Goal: Complete application form: Complete application form

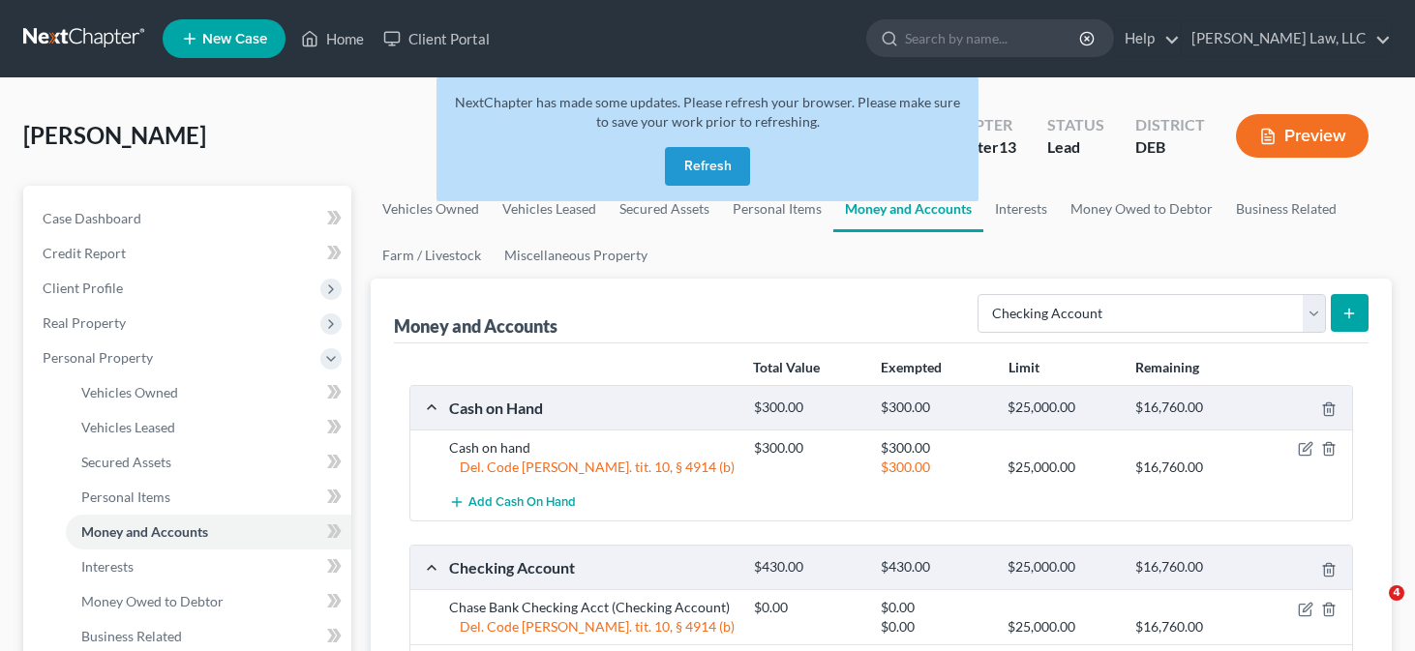
select select "checking"
click at [710, 176] on button "Refresh" at bounding box center [707, 166] width 85 height 39
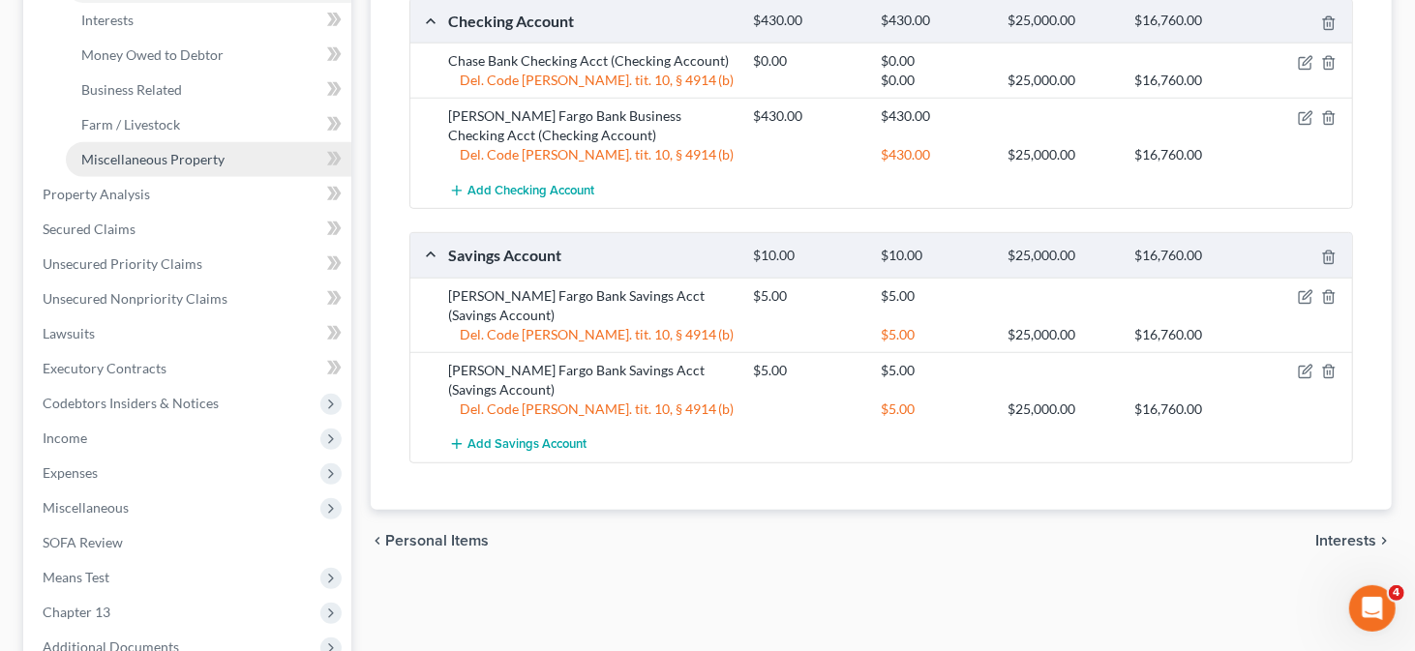
scroll to position [581, 0]
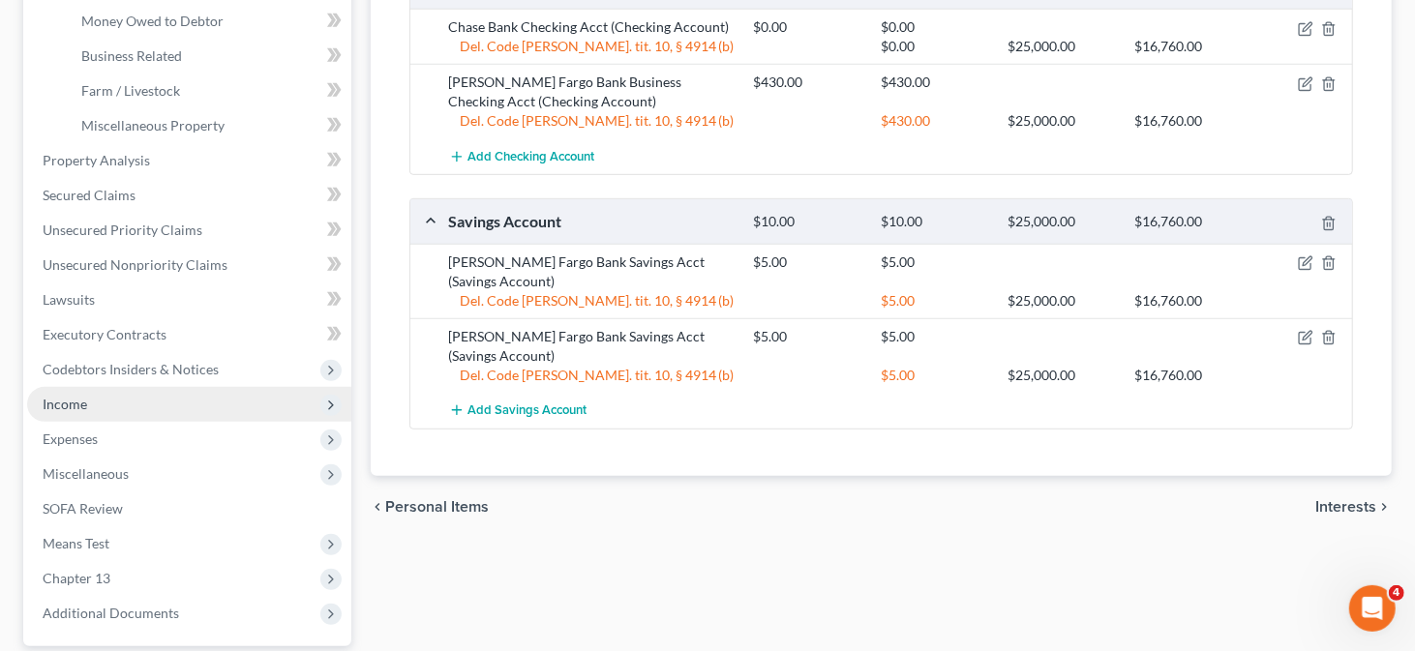
click at [62, 406] on span "Income" at bounding box center [65, 404] width 45 height 16
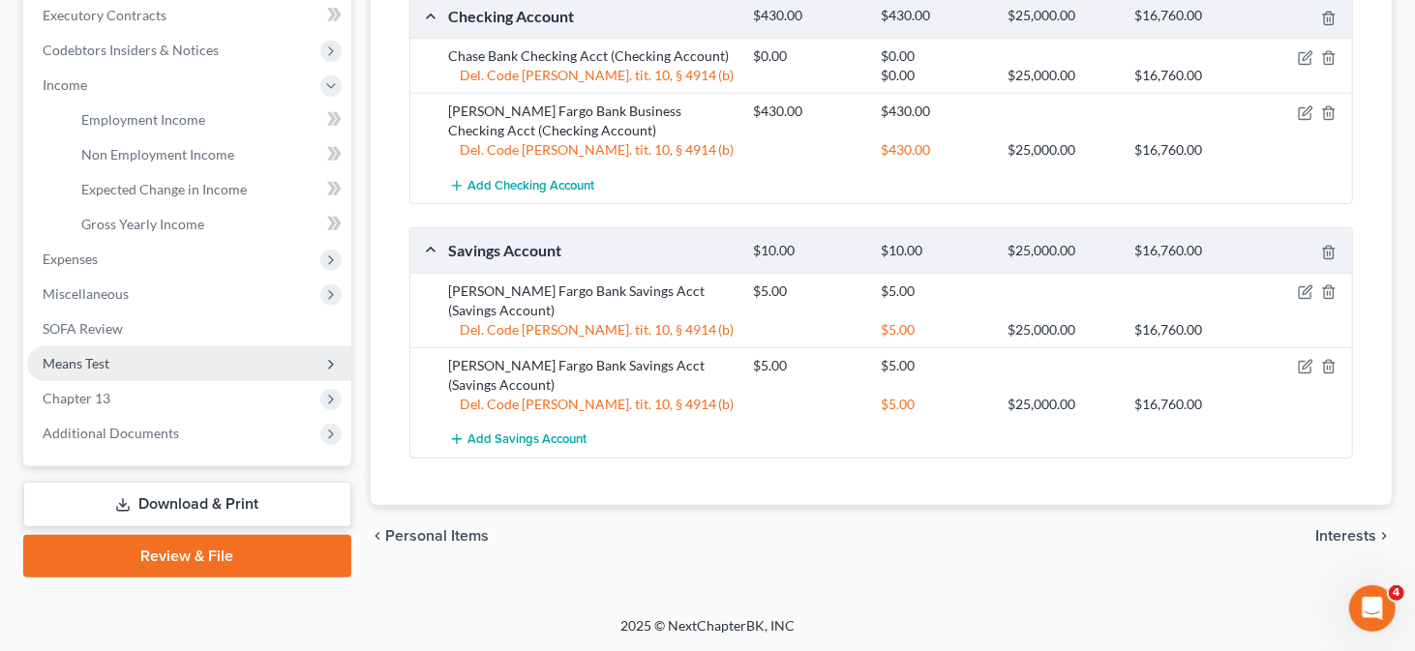
scroll to position [548, 0]
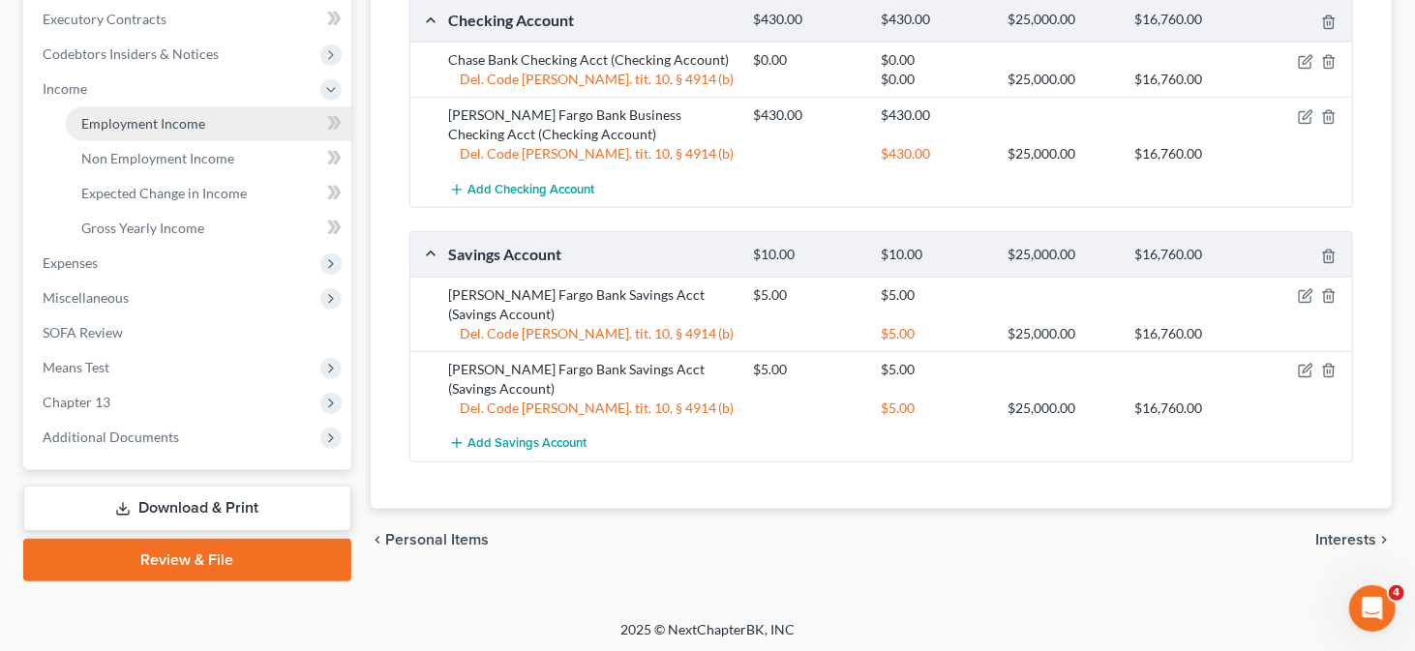
click at [180, 121] on span "Employment Income" at bounding box center [143, 123] width 124 height 16
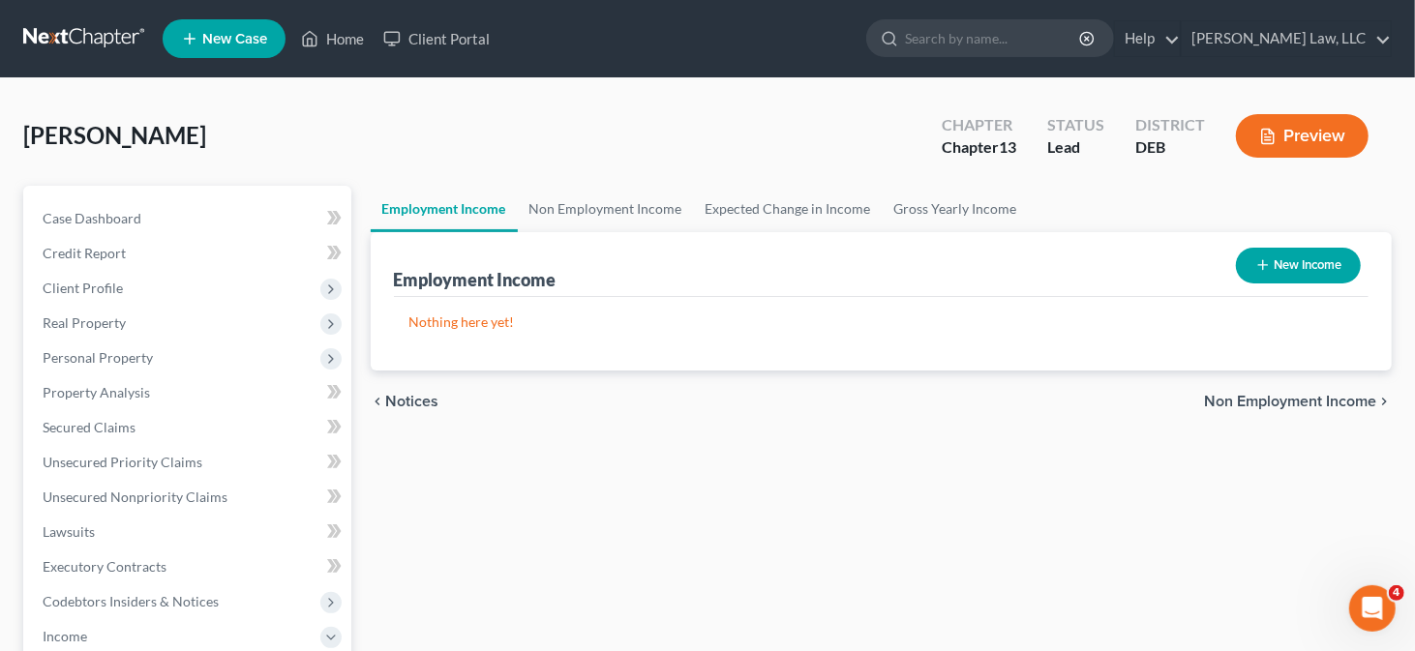
click at [1274, 270] on button "New Income" at bounding box center [1298, 266] width 125 height 36
select select "0"
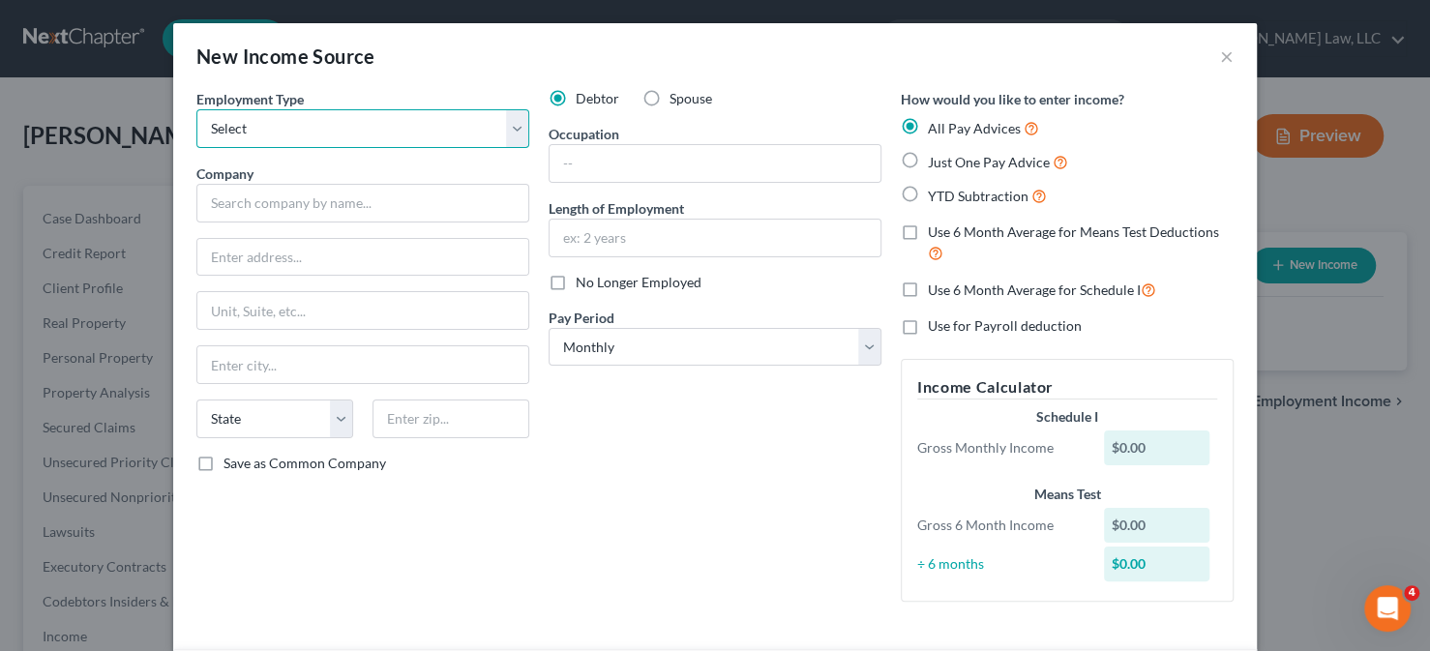
click at [512, 134] on select "Select Full or [DEMOGRAPHIC_DATA] Employment Self Employment" at bounding box center [362, 128] width 333 height 39
select select "1"
click at [196, 109] on select "Select Full or [DEMOGRAPHIC_DATA] Employment Self Employment" at bounding box center [362, 128] width 333 height 39
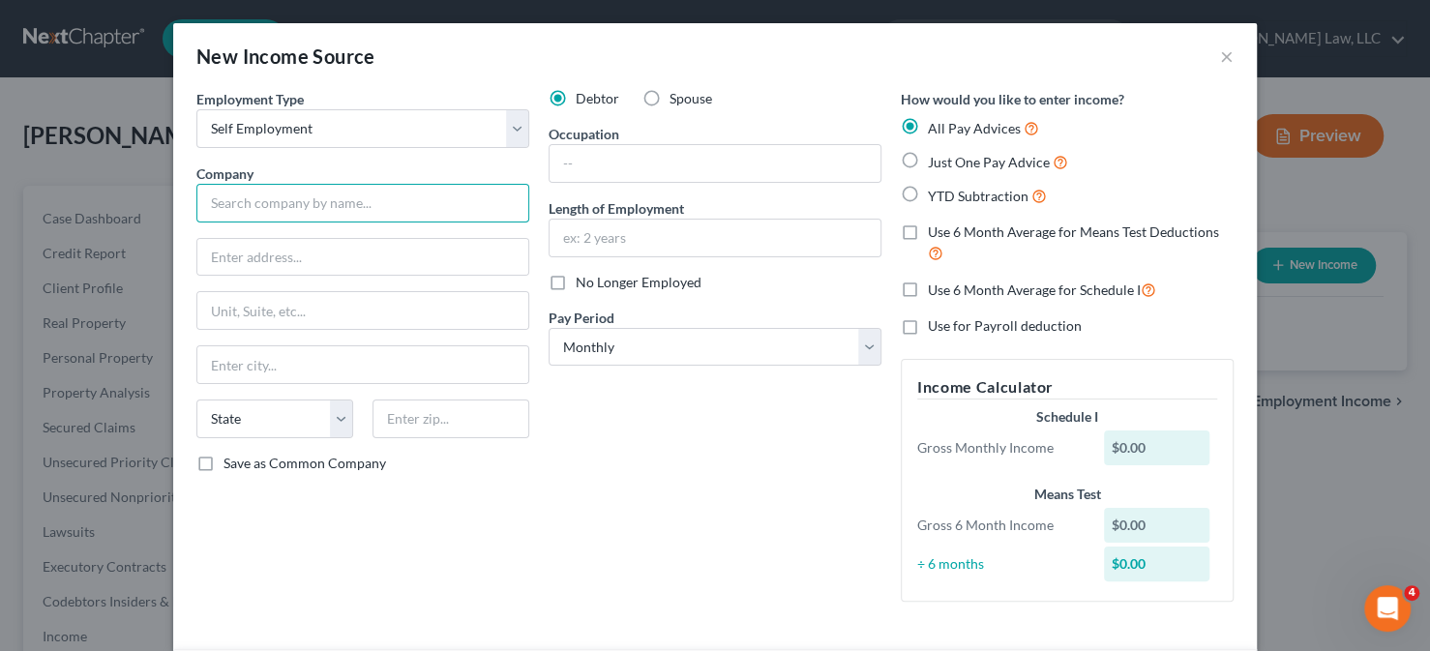
click at [316, 203] on input "text" at bounding box center [362, 203] width 333 height 39
type input "[PERSON_NAME] Enterprises"
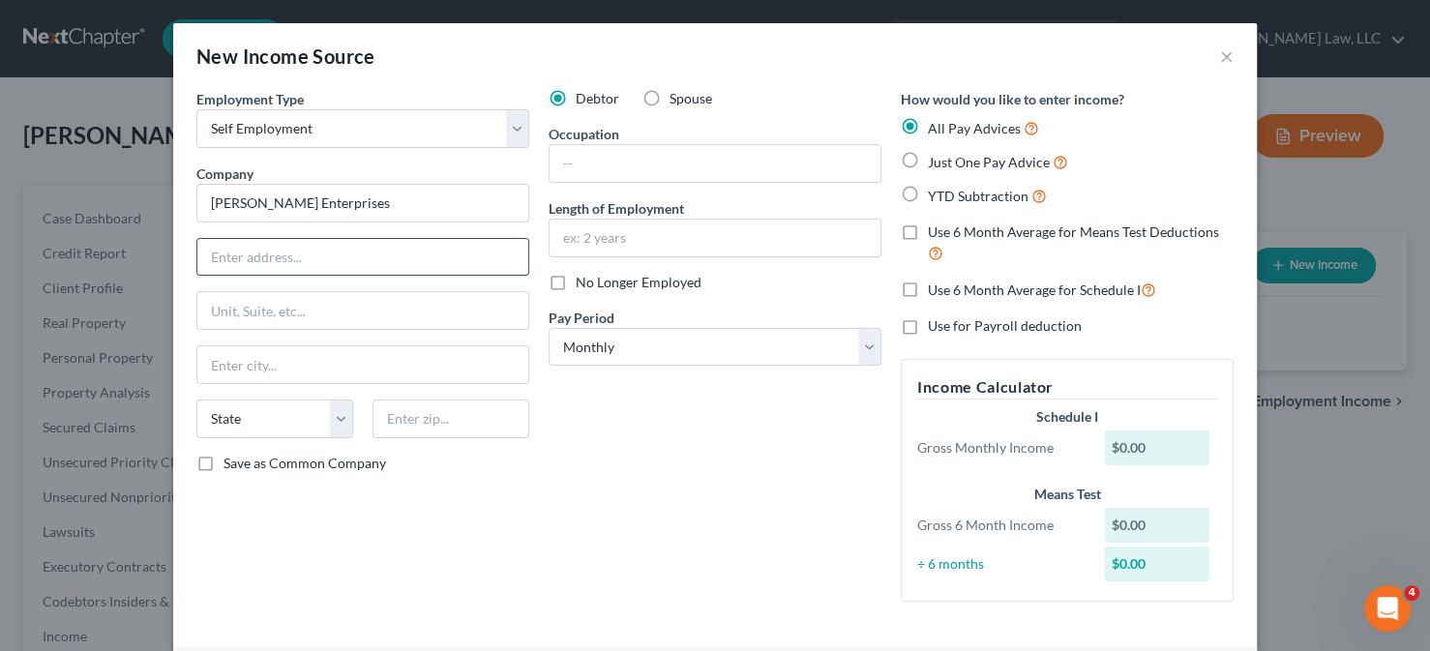
click at [223, 273] on input "text" at bounding box center [362, 257] width 331 height 37
type input "[STREET_ADDRESS][PERSON_NAME]"
click at [455, 418] on input "text" at bounding box center [451, 419] width 157 height 39
type input "19702"
click at [393, 312] on input "text" at bounding box center [362, 310] width 331 height 37
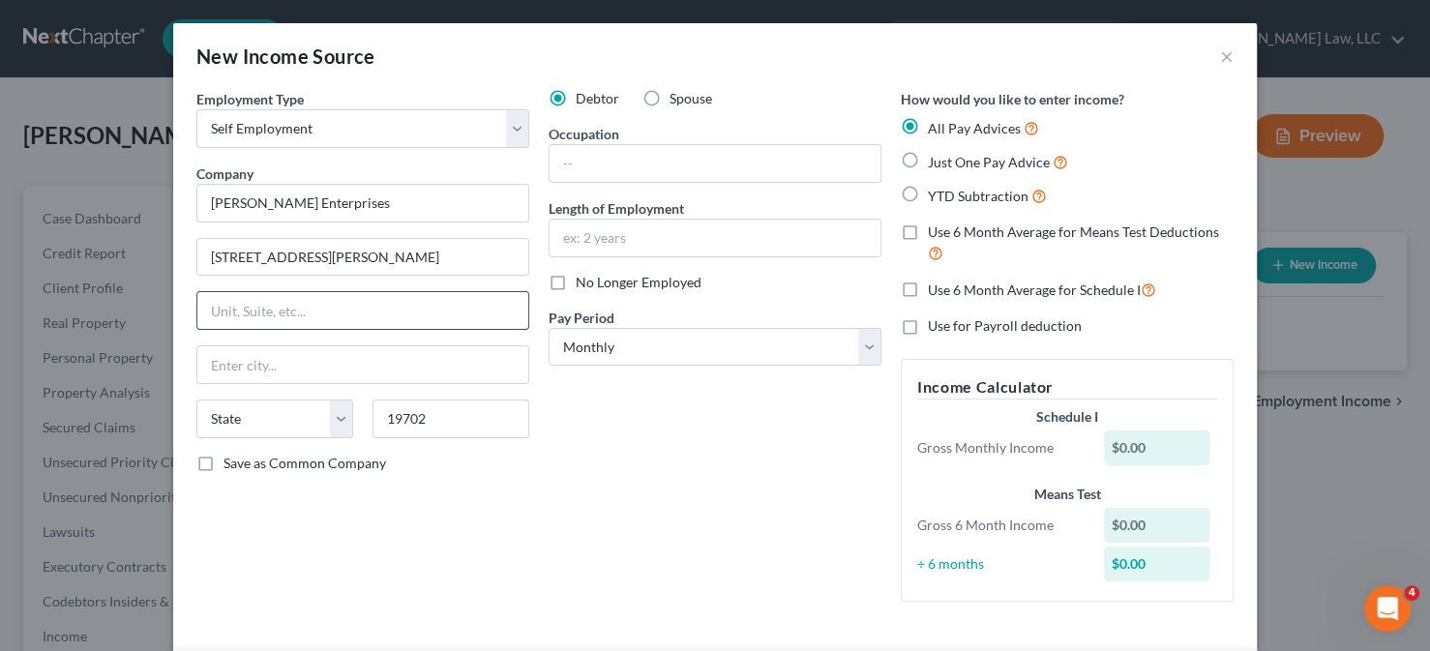
type input "[GEOGRAPHIC_DATA]"
select select "7"
click at [710, 534] on div "Debtor Spouse Occupation Length of Employment No Longer Employed Pay Period * S…" at bounding box center [715, 353] width 352 height 528
click at [566, 158] on input "text" at bounding box center [715, 163] width 331 height 37
click at [608, 164] on input "text" at bounding box center [715, 163] width 331 height 37
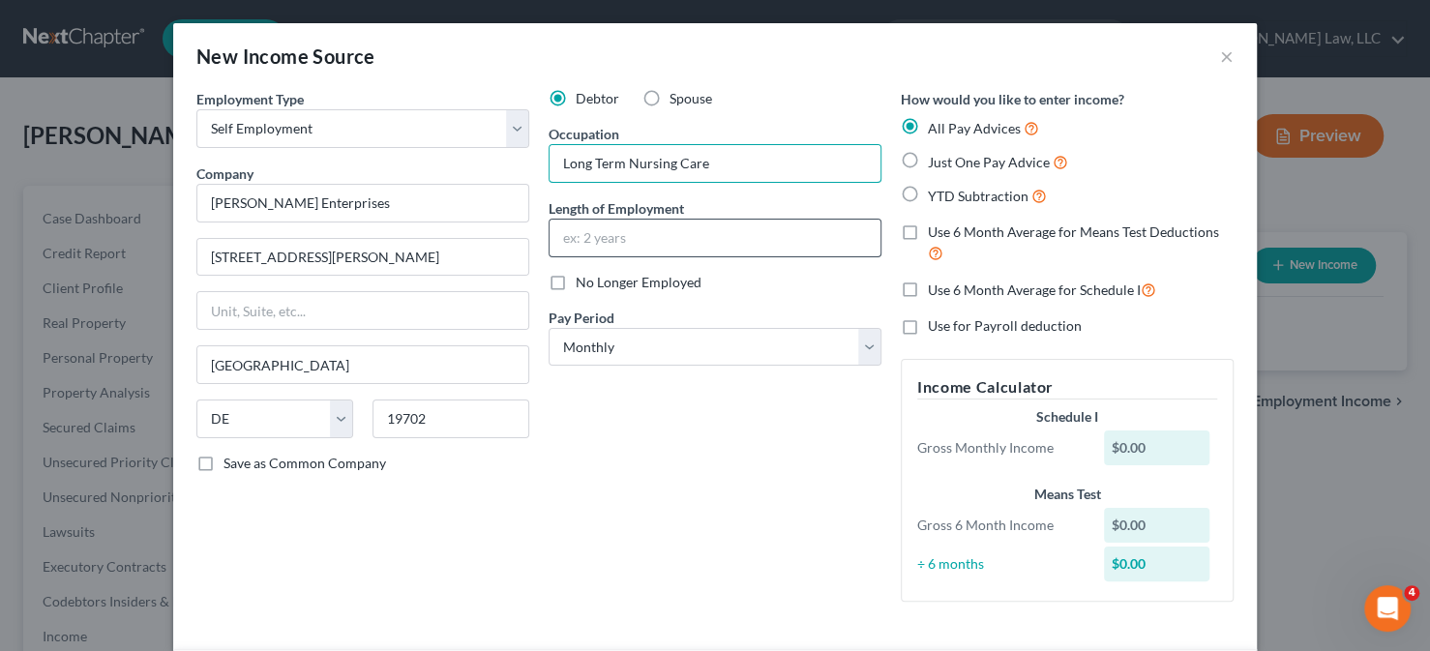
type input "Long Term Nursing Care"
click at [603, 246] on input "text" at bounding box center [715, 238] width 331 height 37
type input "7 years"
click at [934, 168] on span "Just One Pay Advice" at bounding box center [989, 162] width 122 height 16
click at [936, 164] on input "Just One Pay Advice" at bounding box center [942, 157] width 13 height 13
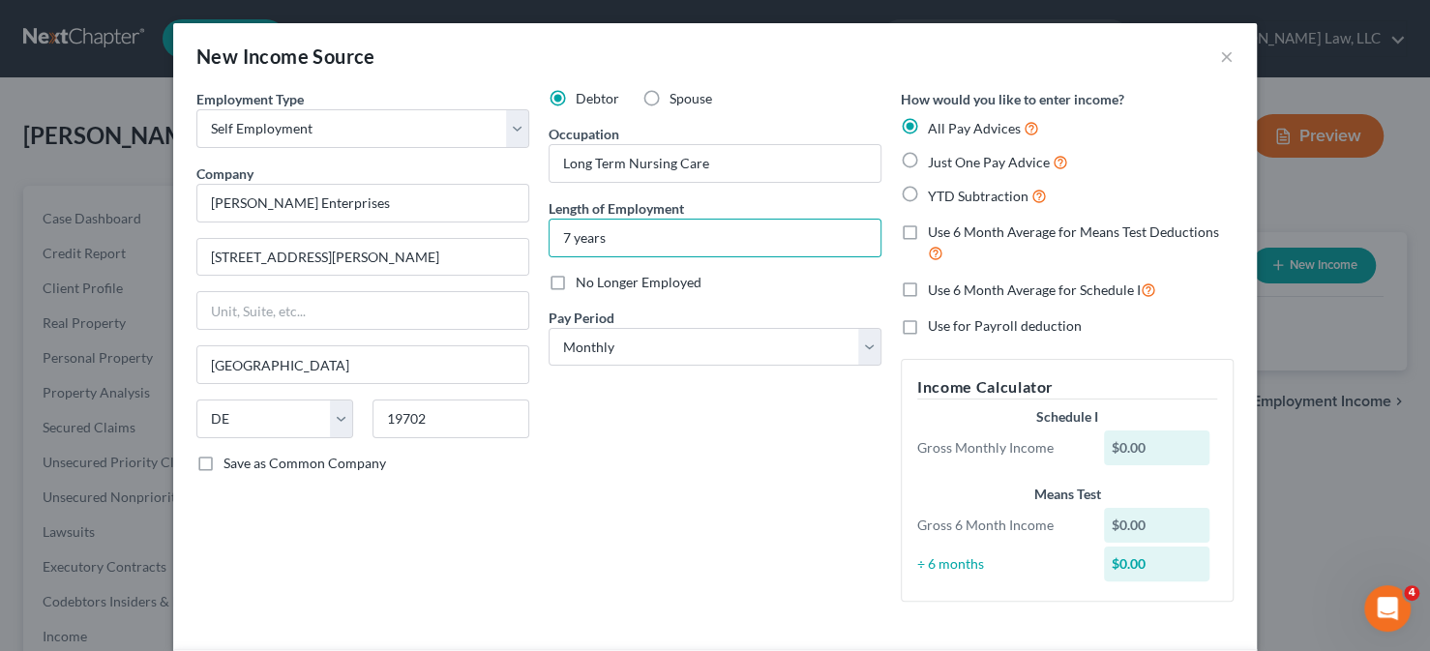
radio input "true"
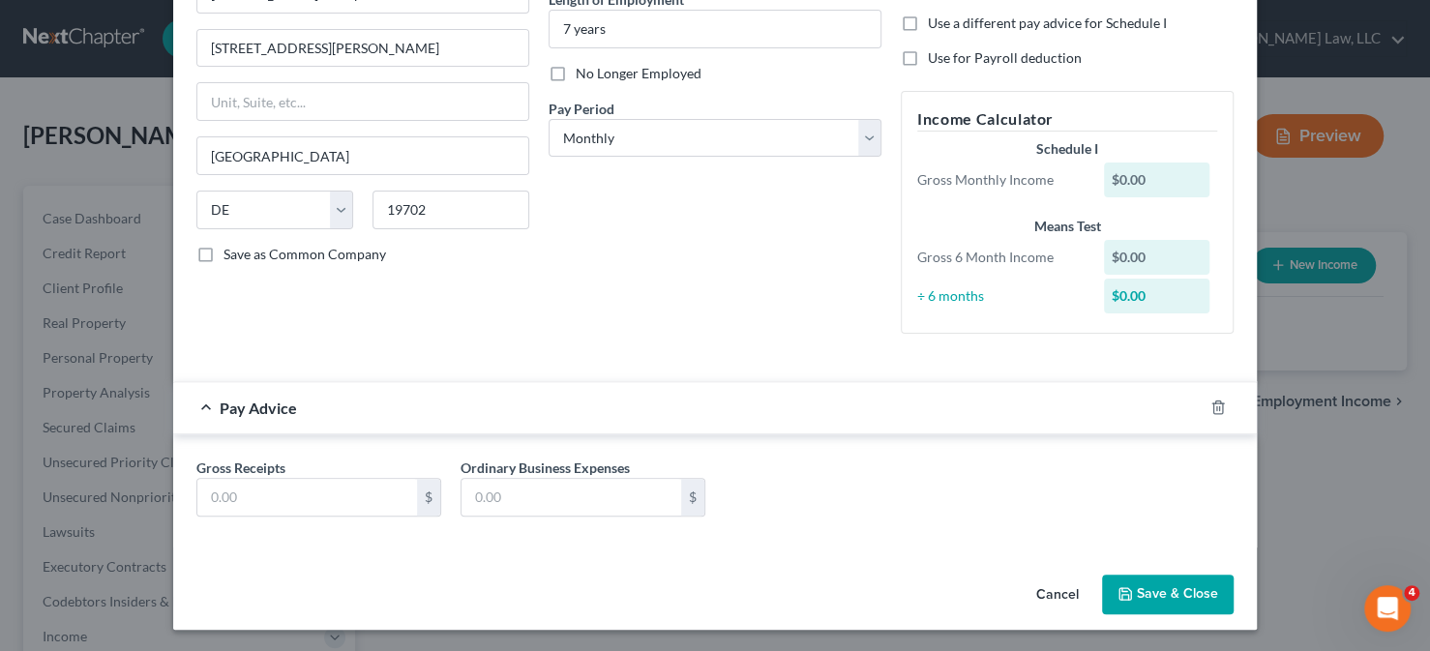
scroll to position [170, 0]
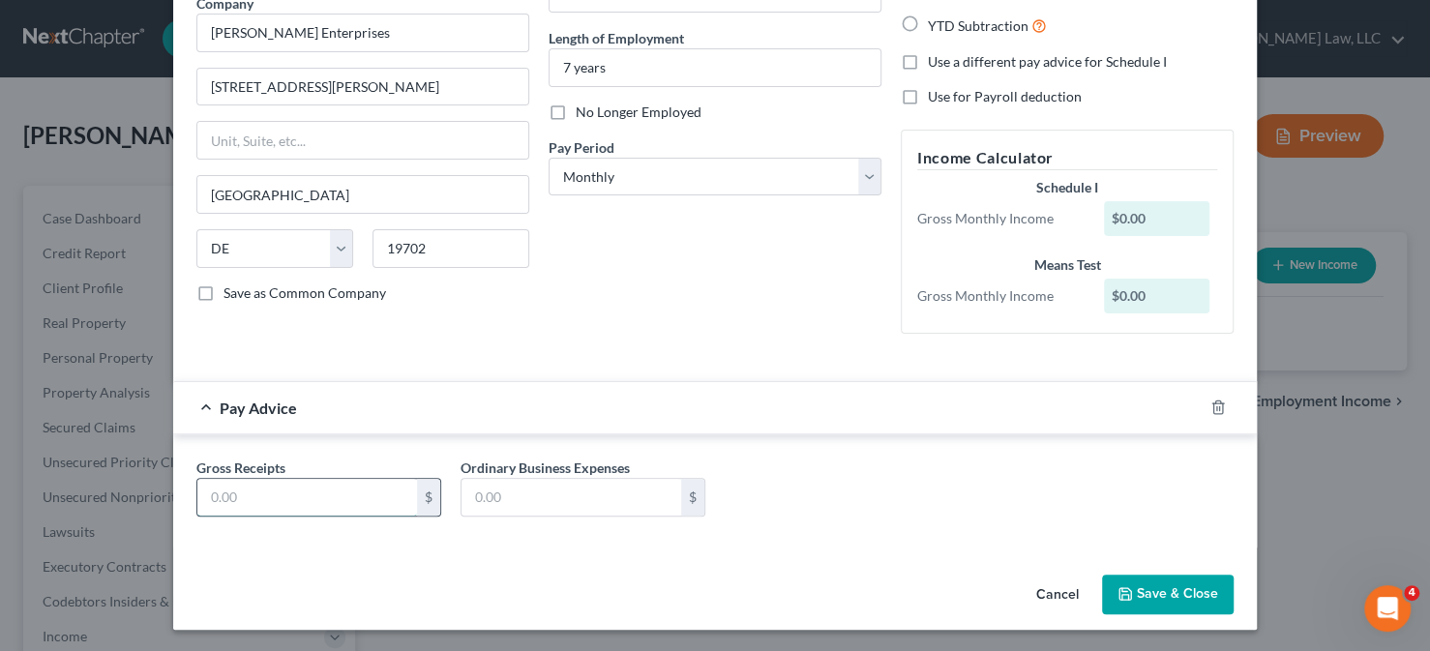
click at [283, 491] on input "text" at bounding box center [307, 497] width 220 height 37
type input "13,312.02"
click at [496, 495] on input "text" at bounding box center [572, 497] width 220 height 37
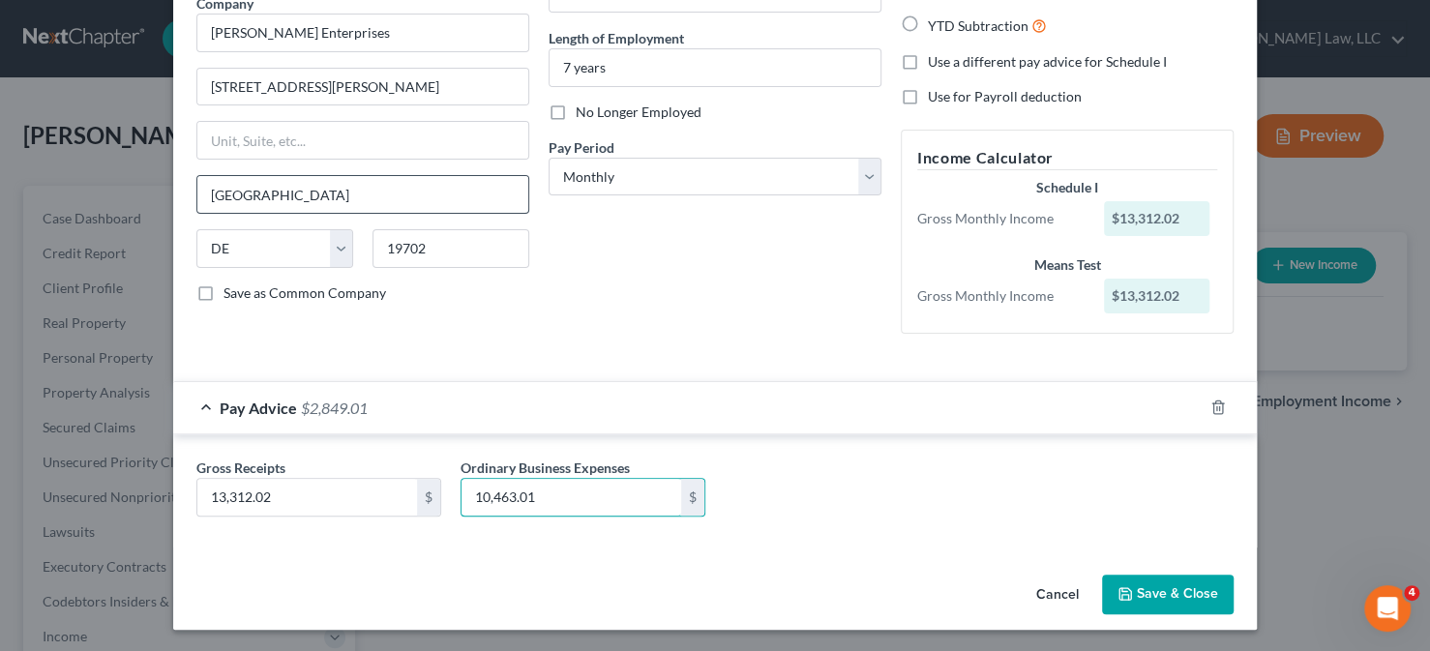
type input "10,463.01"
click at [422, 198] on input "[GEOGRAPHIC_DATA]" at bounding box center [362, 194] width 331 height 37
click at [1119, 602] on button "Save & Close" at bounding box center [1168, 595] width 132 height 41
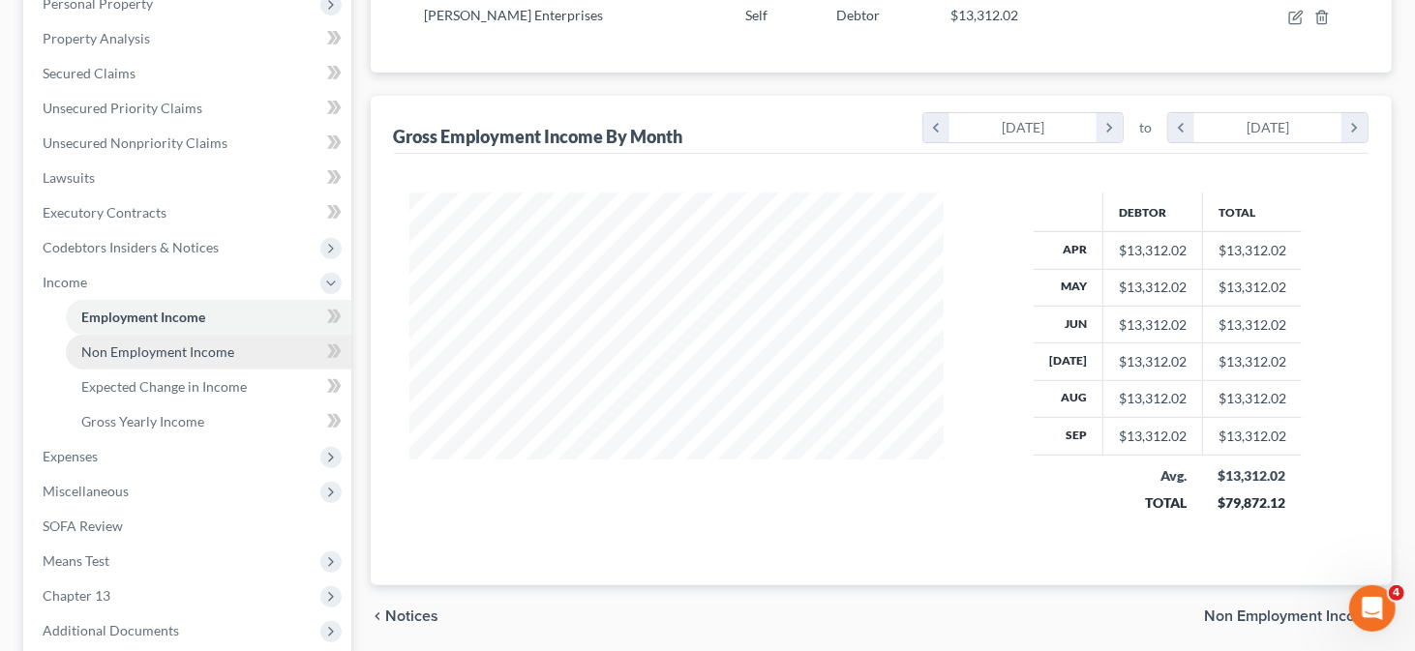
scroll to position [387, 0]
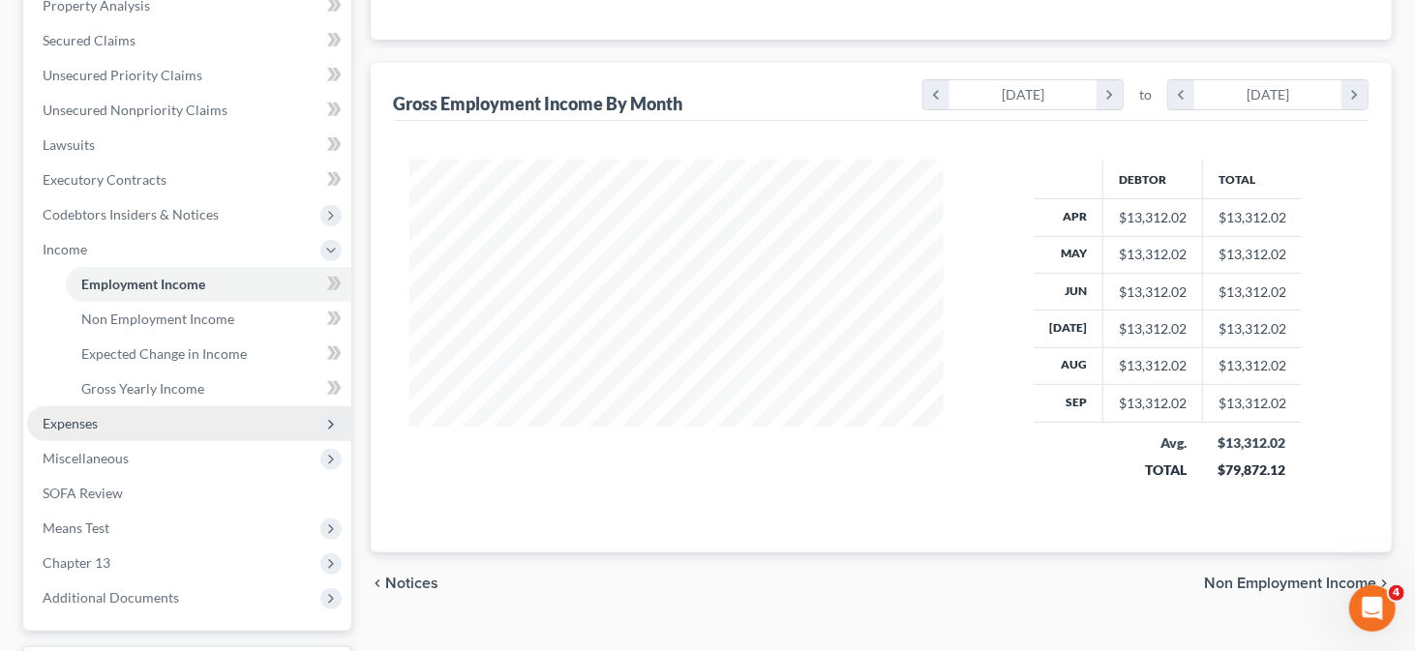
click at [65, 430] on span "Expenses" at bounding box center [70, 423] width 55 height 16
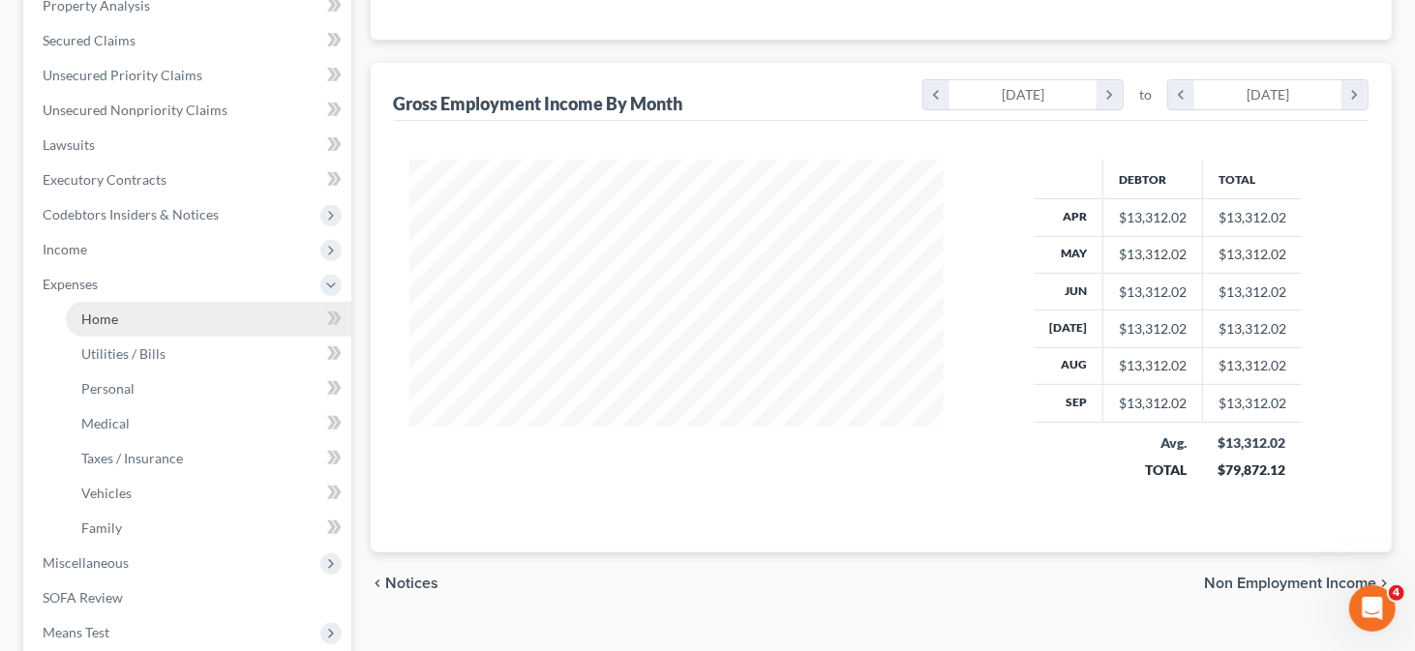
click at [173, 321] on link "Home" at bounding box center [209, 319] width 286 height 35
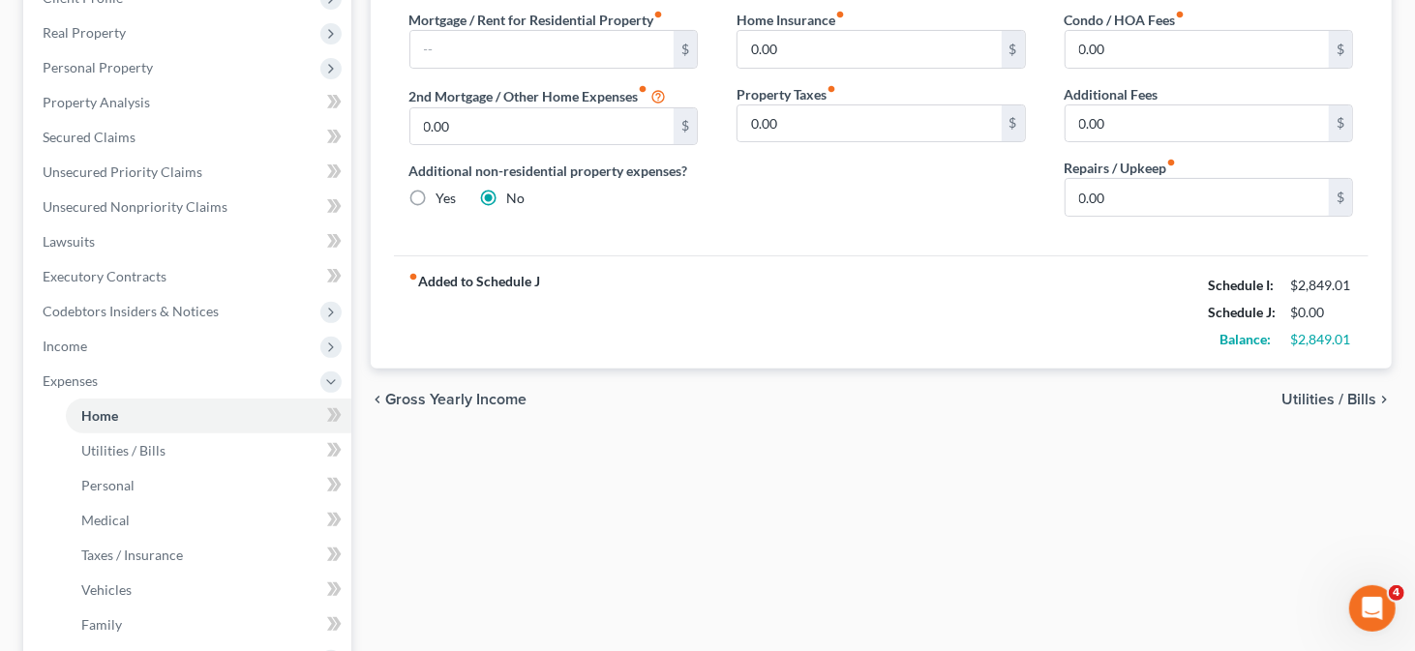
scroll to position [97, 0]
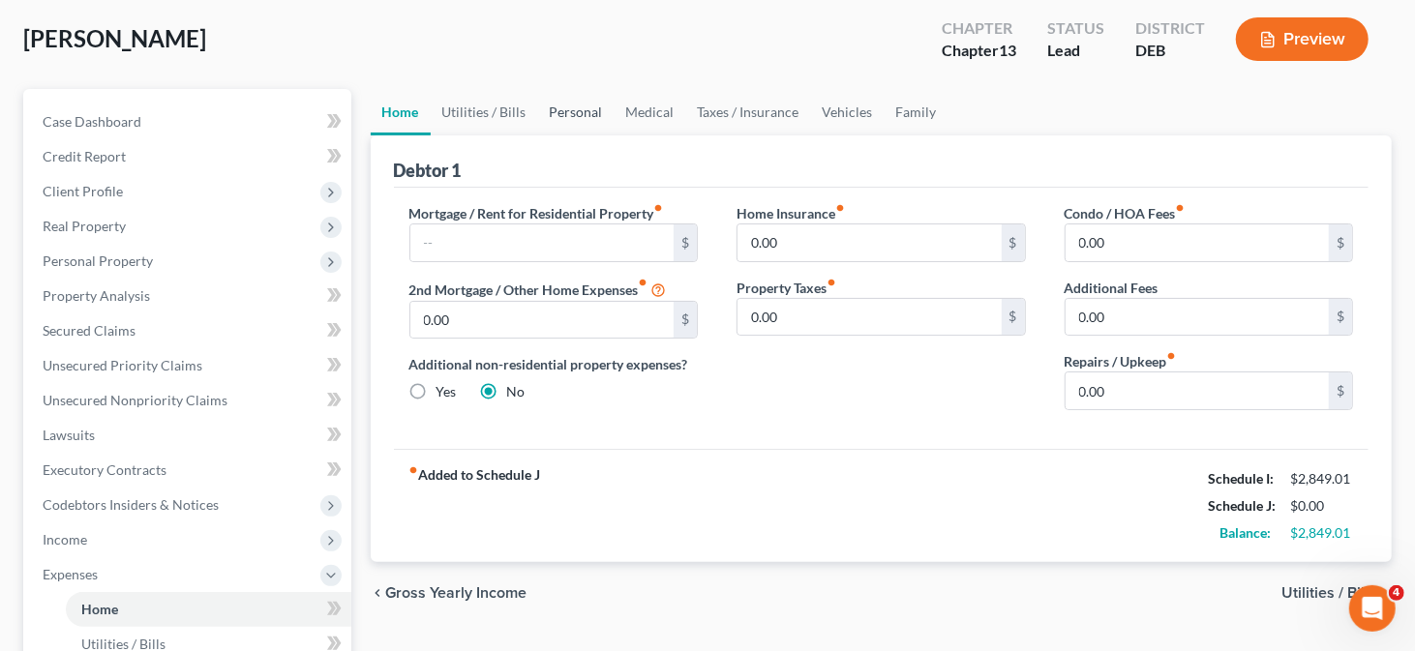
click at [544, 115] on link "Personal" at bounding box center [576, 112] width 76 height 46
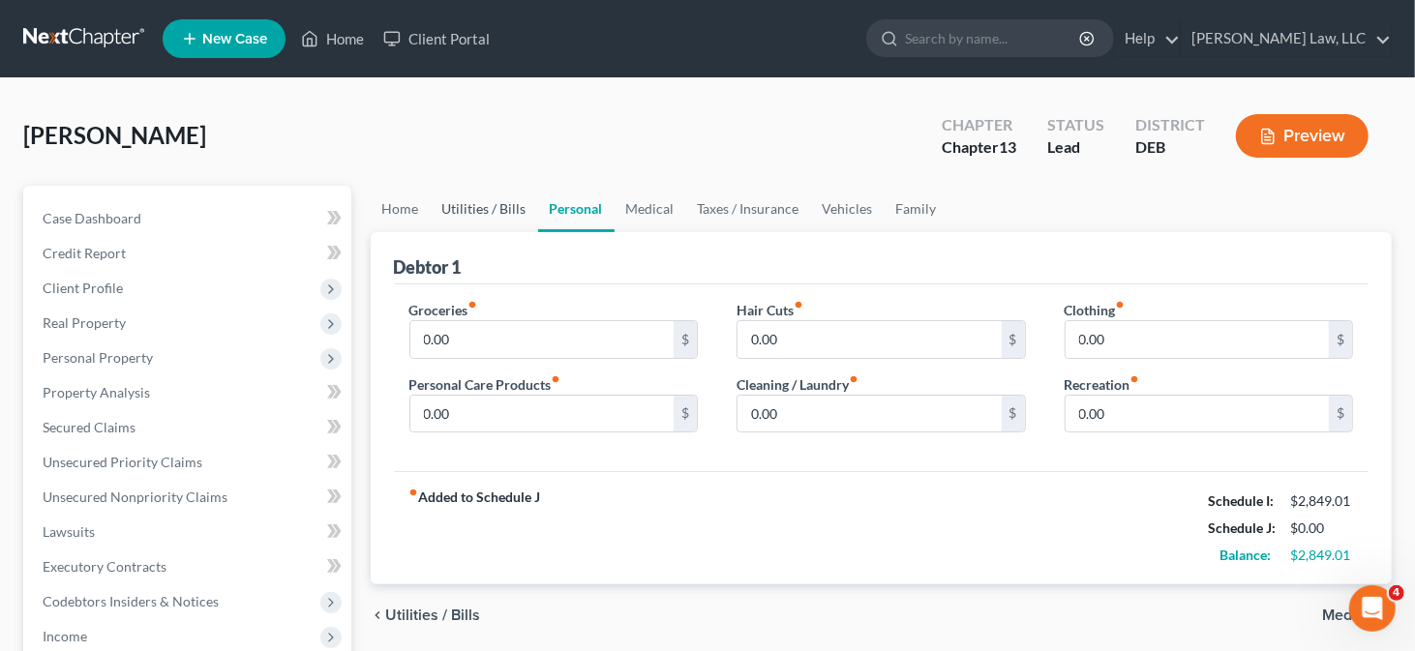
click at [466, 210] on link "Utilities / Bills" at bounding box center [484, 209] width 107 height 46
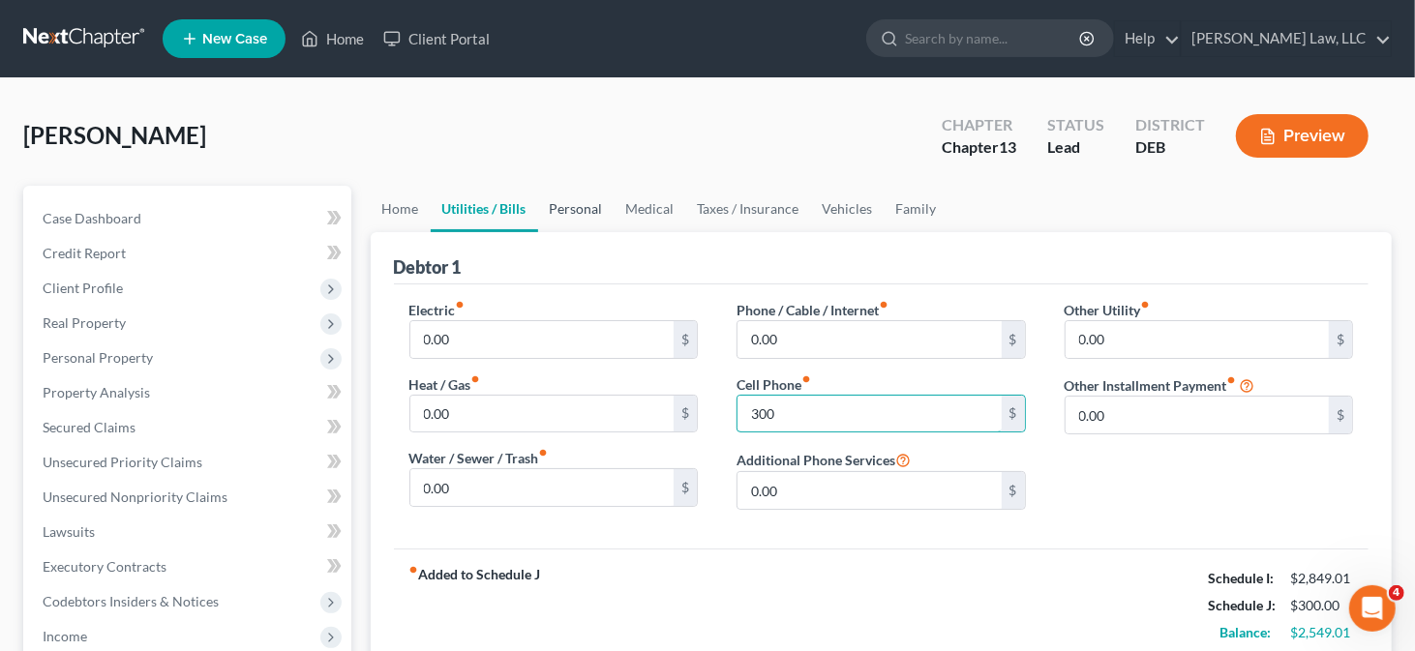
type input "300"
click at [585, 208] on link "Personal" at bounding box center [576, 209] width 76 height 46
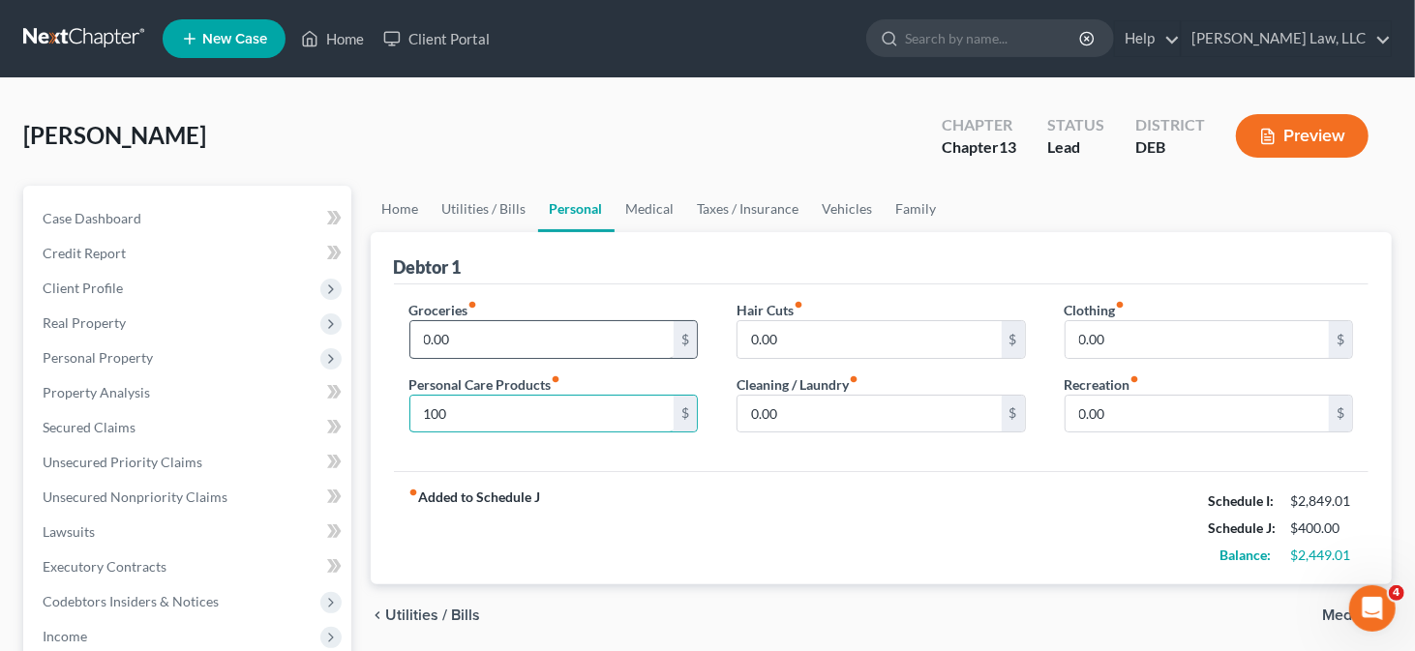
type input "100"
click at [484, 331] on input "0.00" at bounding box center [542, 339] width 264 height 37
type input "300"
click at [1118, 338] on input "0.00" at bounding box center [1198, 339] width 264 height 37
type input "200"
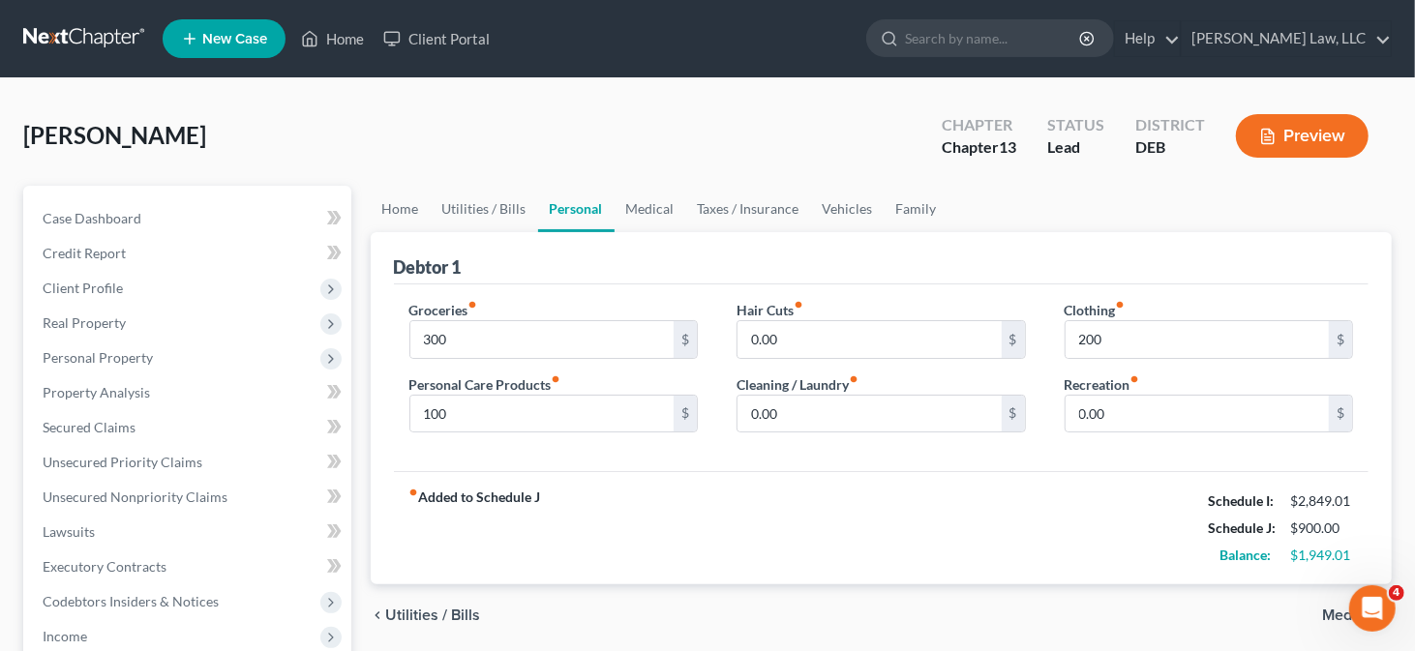
click at [1119, 438] on div "Clothing fiber_manual_record 200 $ Recreation fiber_manual_record 0.00 $" at bounding box center [1209, 374] width 328 height 149
click at [1119, 410] on input "0.00" at bounding box center [1198, 414] width 264 height 37
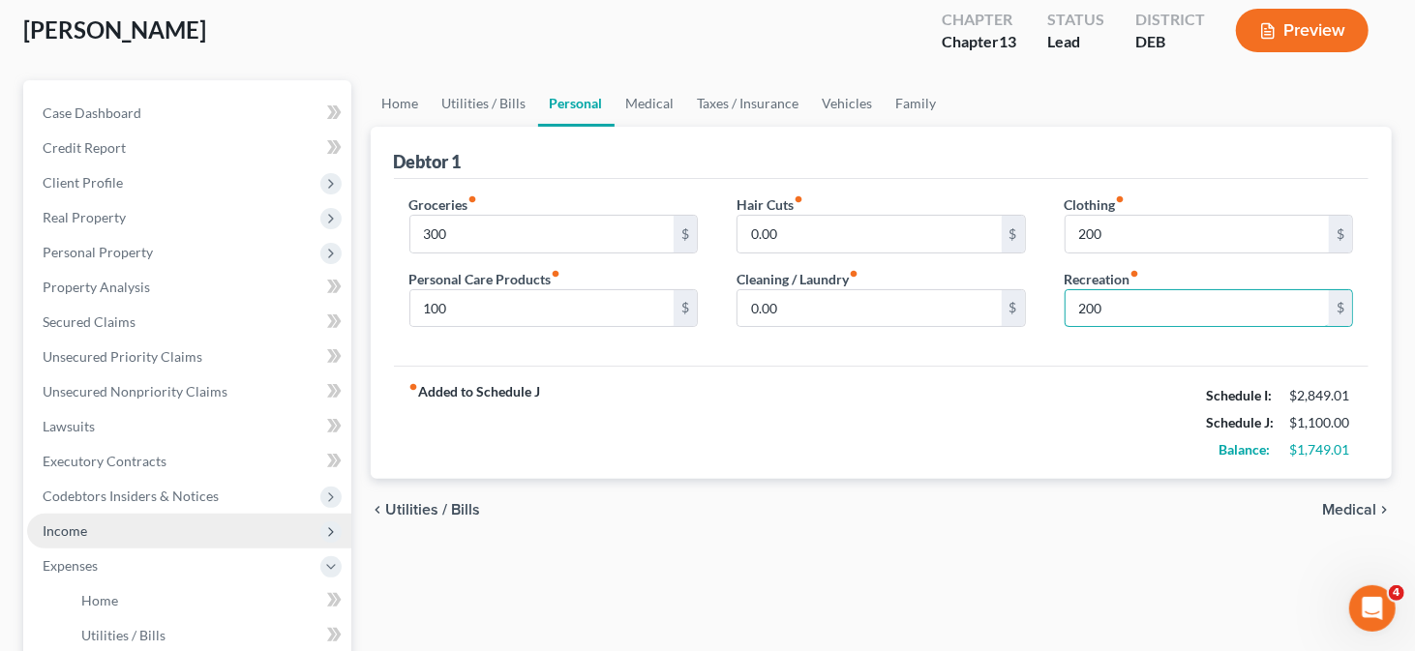
scroll to position [97, 0]
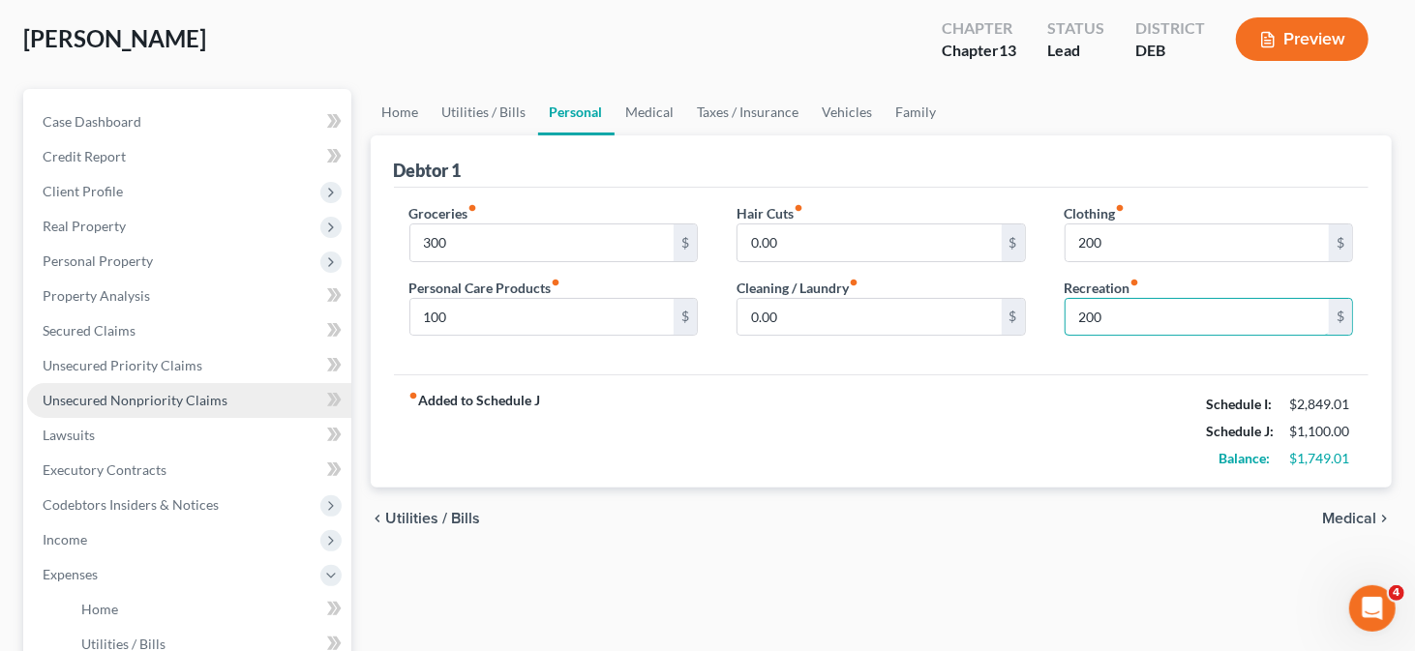
type input "200"
click at [138, 395] on span "Unsecured Nonpriority Claims" at bounding box center [135, 400] width 185 height 16
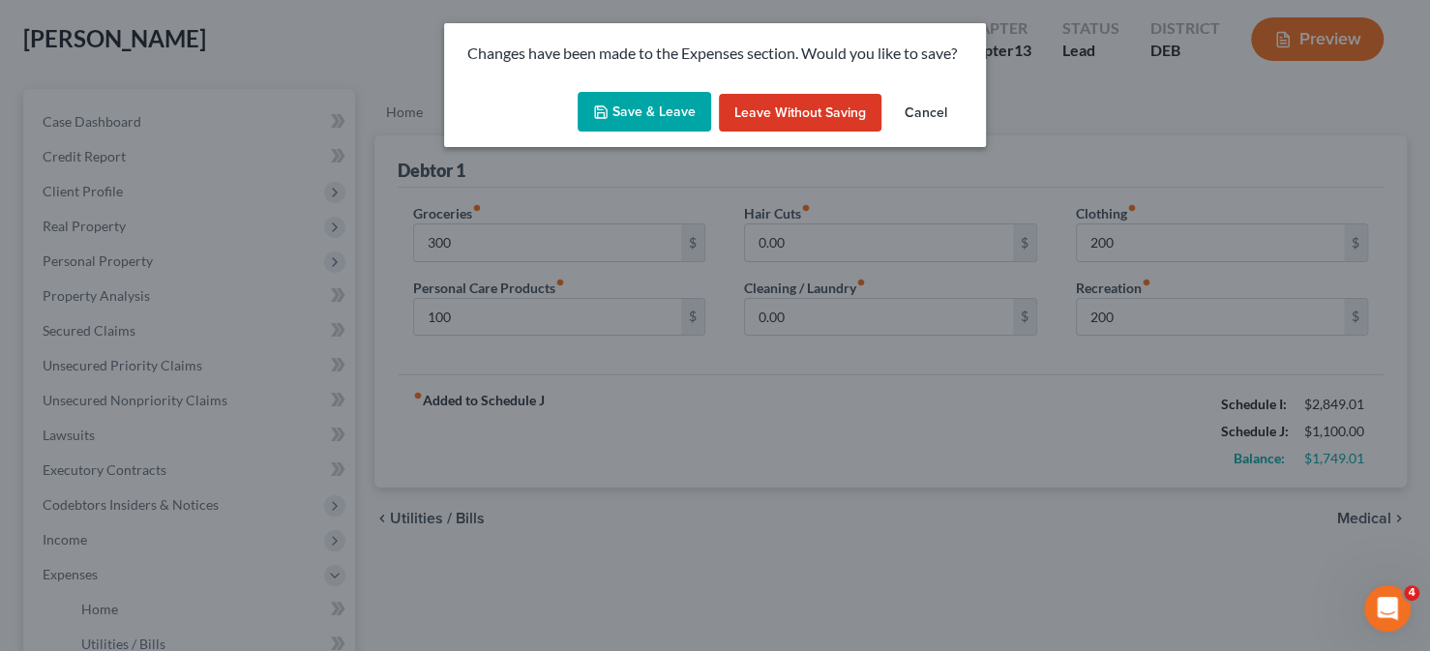
click at [645, 111] on button "Save & Leave" at bounding box center [645, 112] width 134 height 41
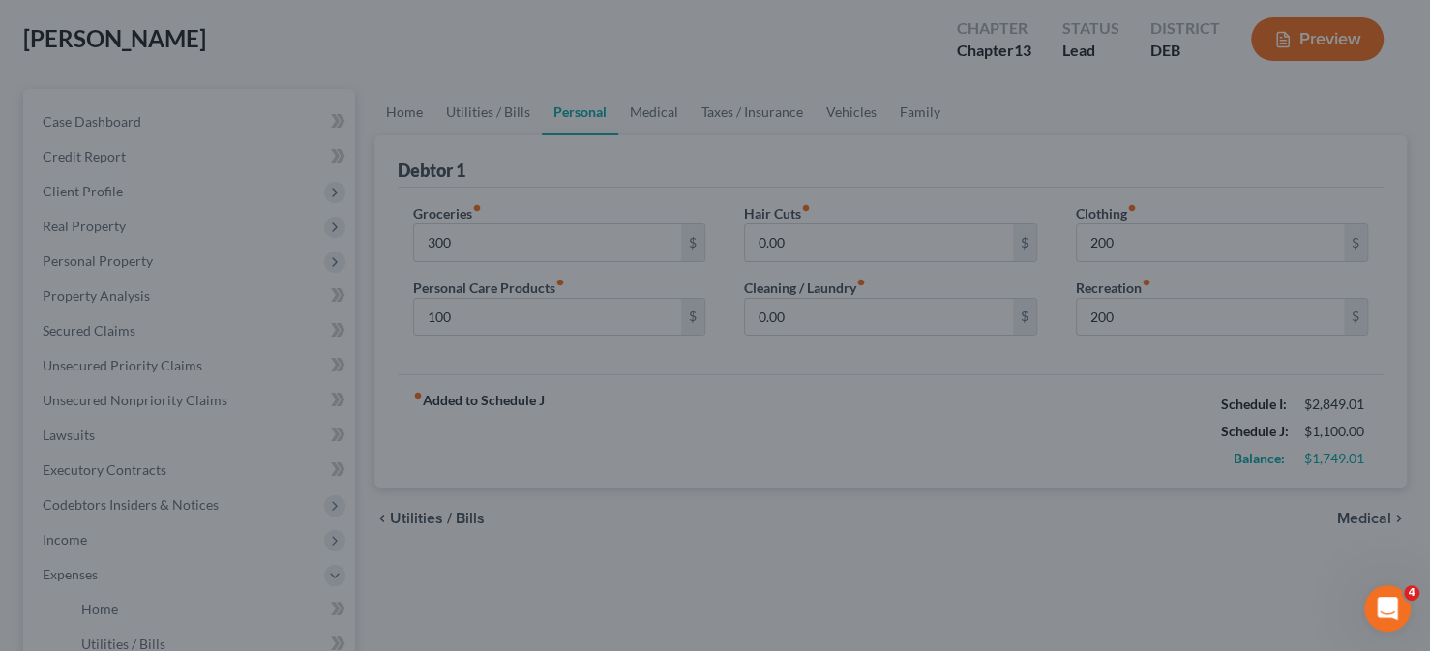
type input "300.00"
type input "100.00"
type input "200.00"
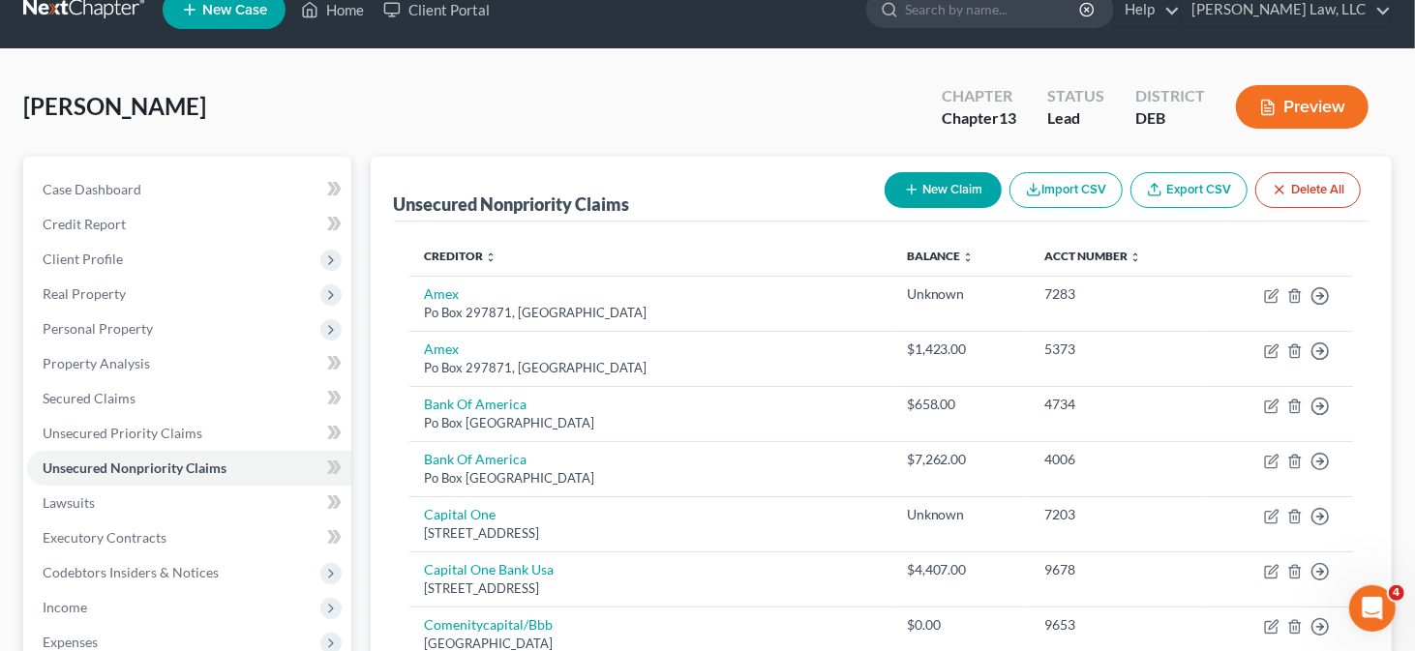
scroll to position [4, 0]
